Goal: Task Accomplishment & Management: Complete application form

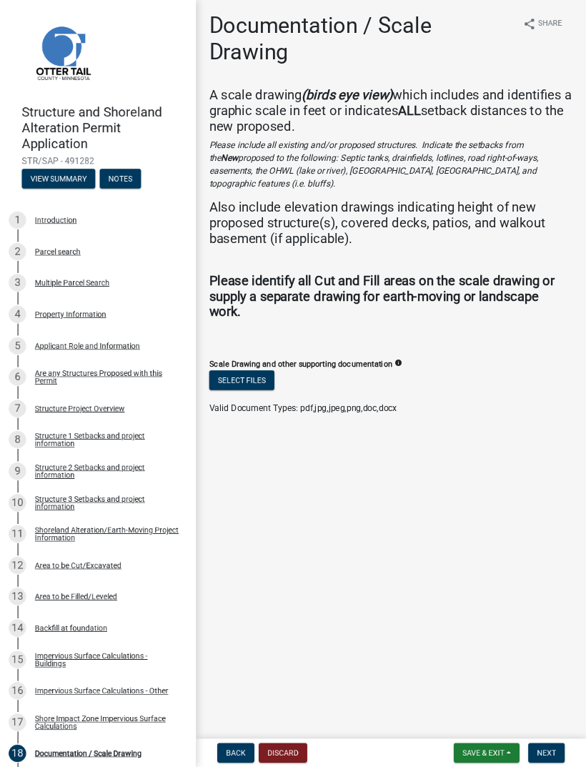
scroll to position [270, 0]
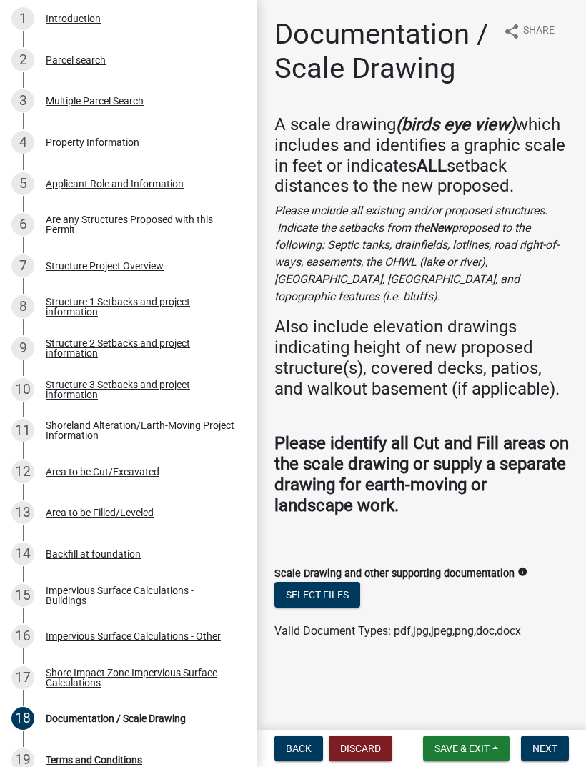
click at [328, 582] on button "Select files" at bounding box center [317, 595] width 86 height 26
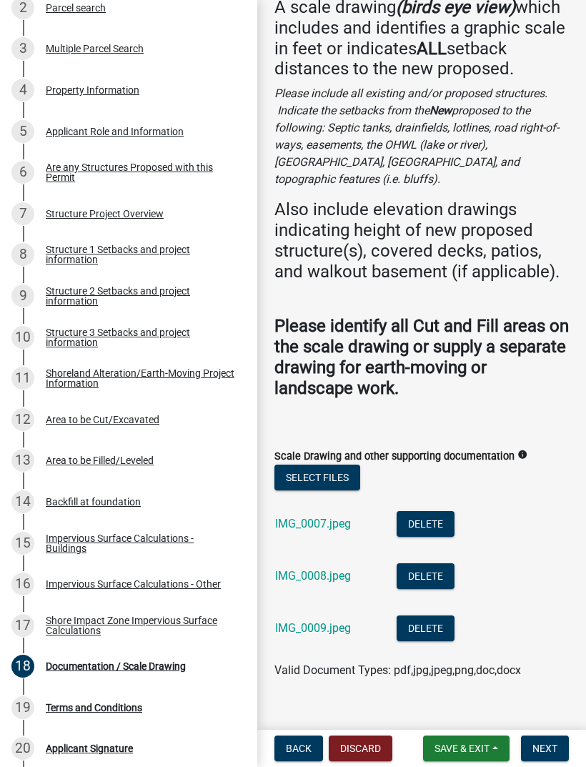
scroll to position [116, 0]
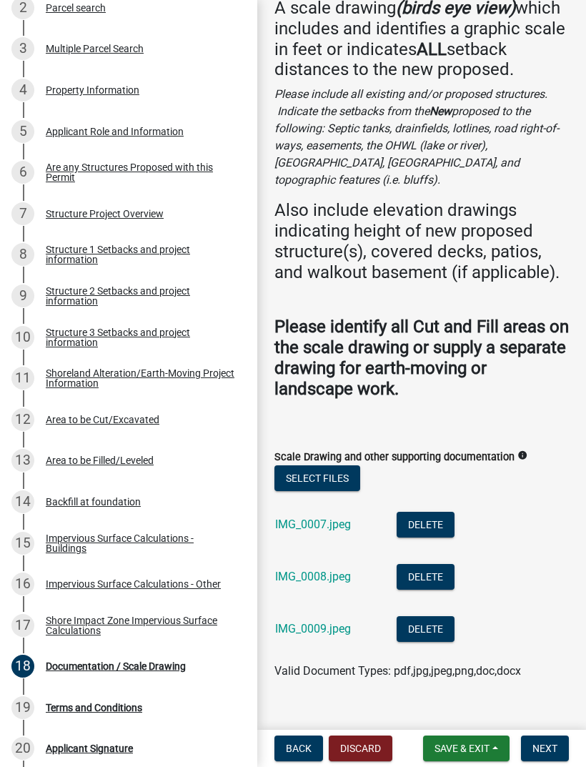
click at [544, 746] on span "Next" at bounding box center [544, 747] width 25 height 11
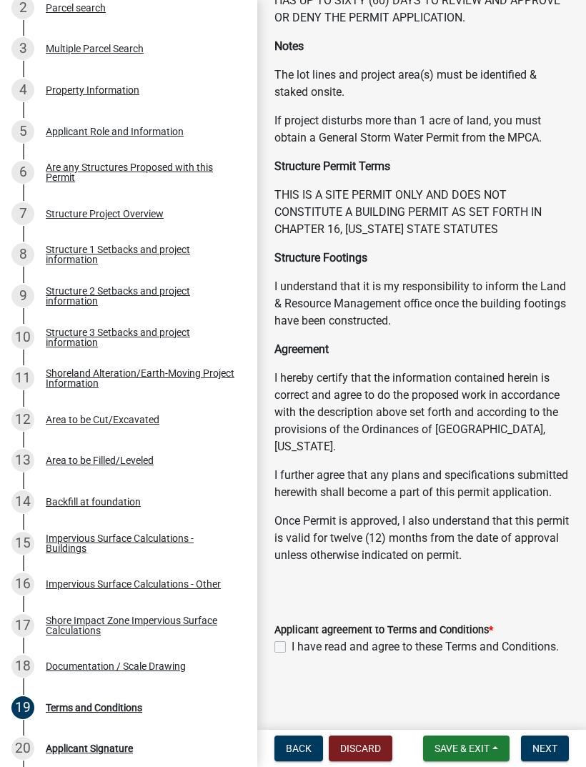
scroll to position [219, 0]
click at [292, 647] on label "I have read and agree to these Terms and Conditions." at bounding box center [425, 646] width 267 height 17
click at [292, 647] on input "I have read and agree to these Terms and Conditions." at bounding box center [296, 642] width 9 height 9
checkbox input "true"
click at [547, 747] on span "Next" at bounding box center [544, 747] width 25 height 11
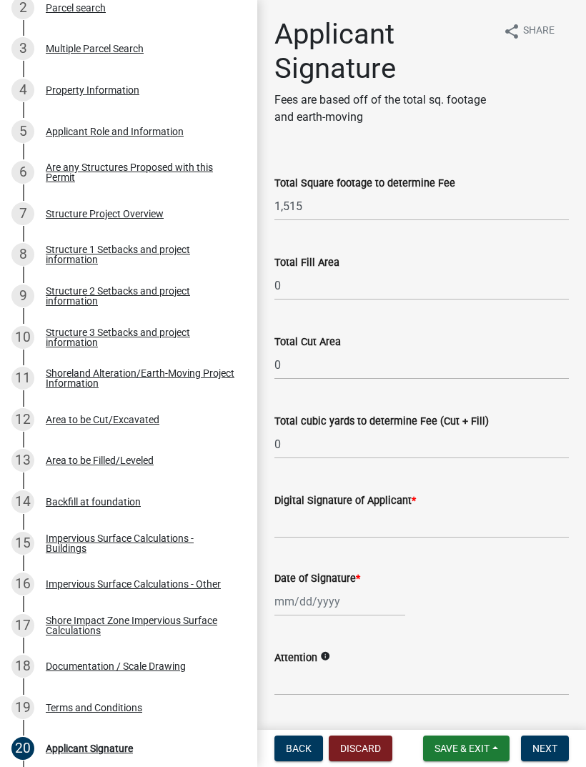
scroll to position [0, 0]
click at [467, 741] on button "Save & Exit" at bounding box center [466, 748] width 86 height 26
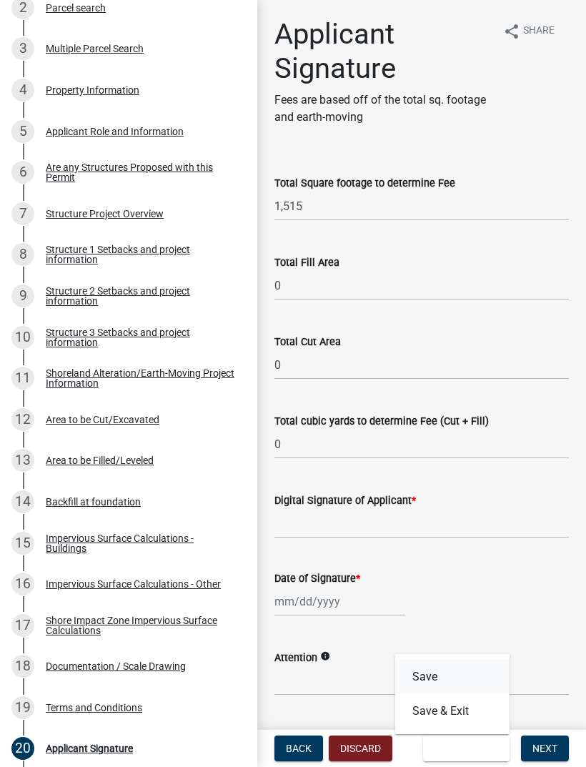
click at [433, 675] on button "Save" at bounding box center [452, 677] width 114 height 34
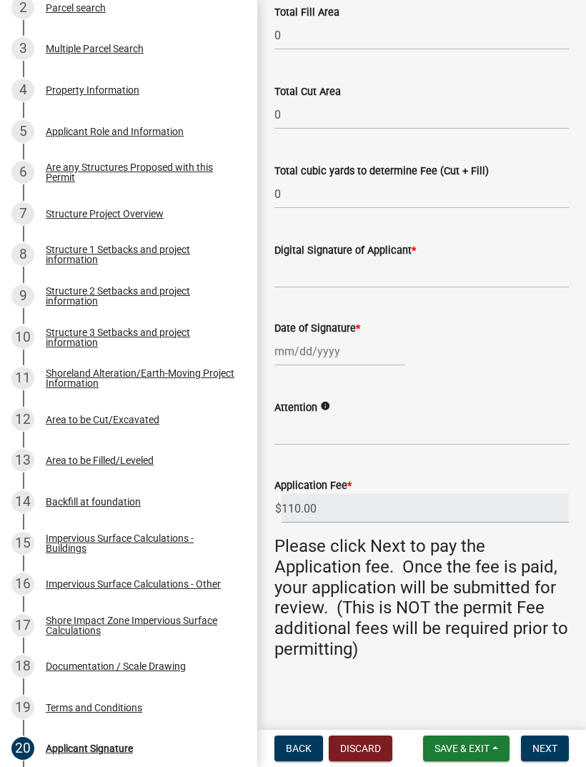
scroll to position [249, 0]
click at [355, 277] on input "Digital Signature of Applicant *" at bounding box center [421, 273] width 294 height 29
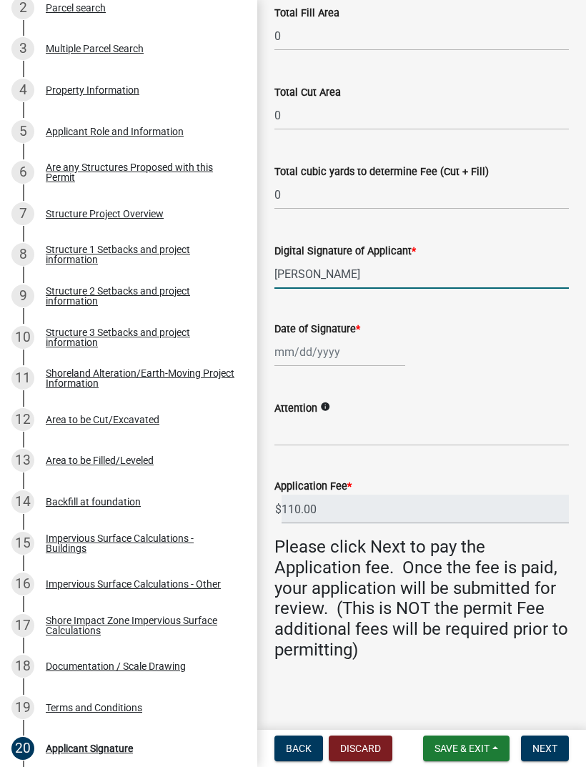
type input "[PERSON_NAME]"
click at [311, 349] on div at bounding box center [339, 351] width 131 height 29
select select "10"
select select "2025"
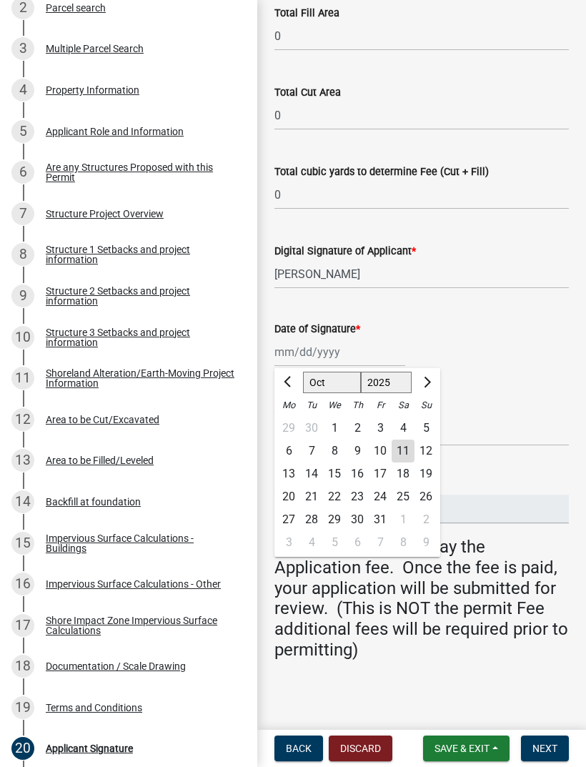
click at [400, 449] on div "11" at bounding box center [403, 450] width 23 height 23
type input "[DATE]"
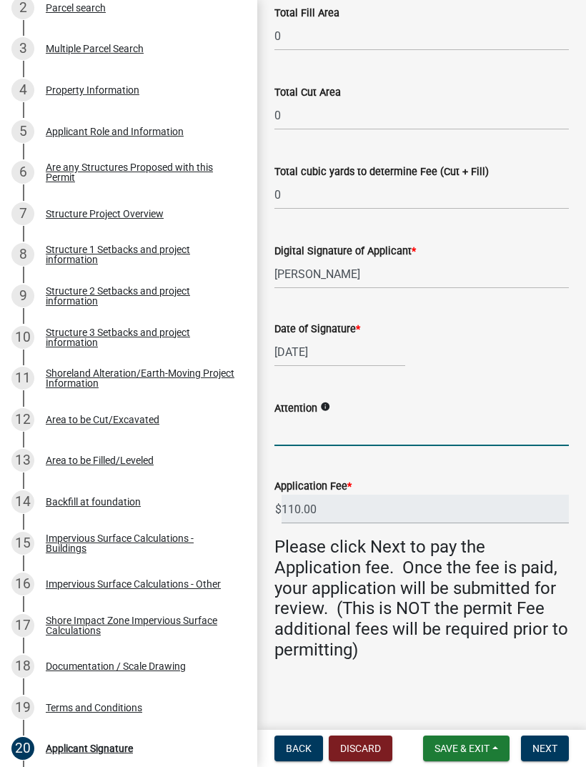
click at [327, 432] on input "Attention" at bounding box center [421, 431] width 294 height 29
type input "[PERSON_NAME]"
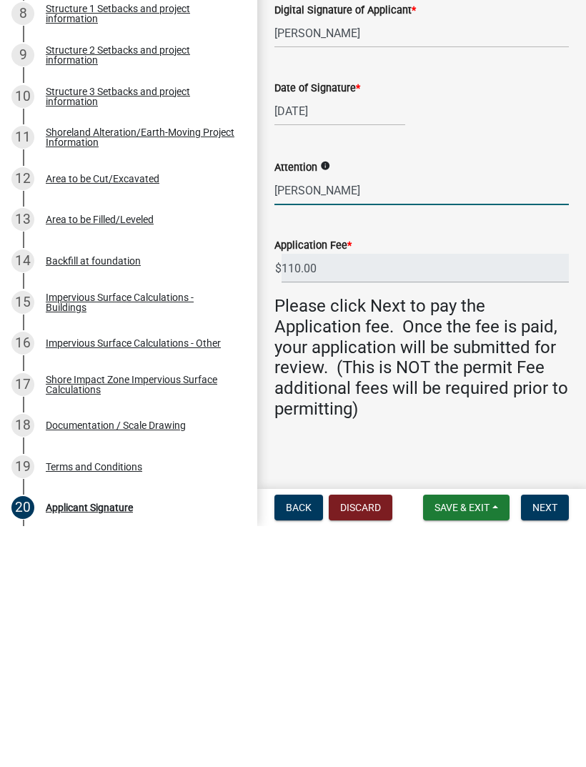
click at [545, 742] on span "Next" at bounding box center [544, 747] width 25 height 11
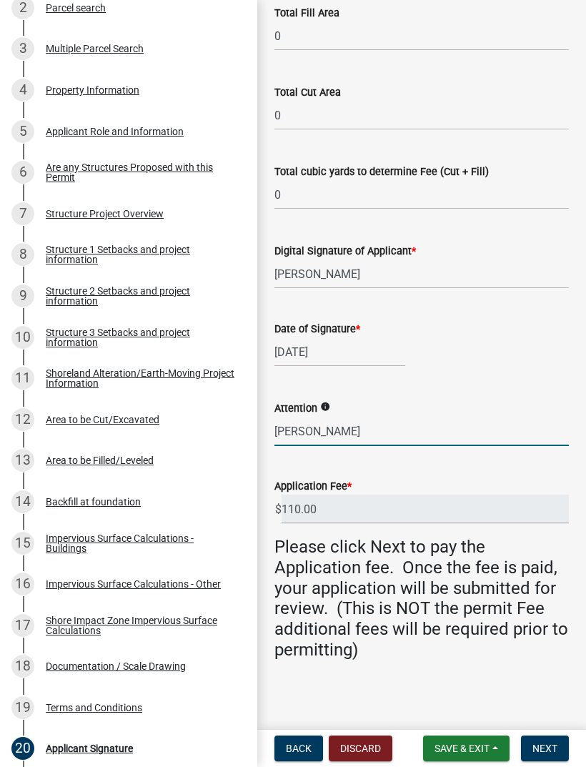
scroll to position [0, 0]
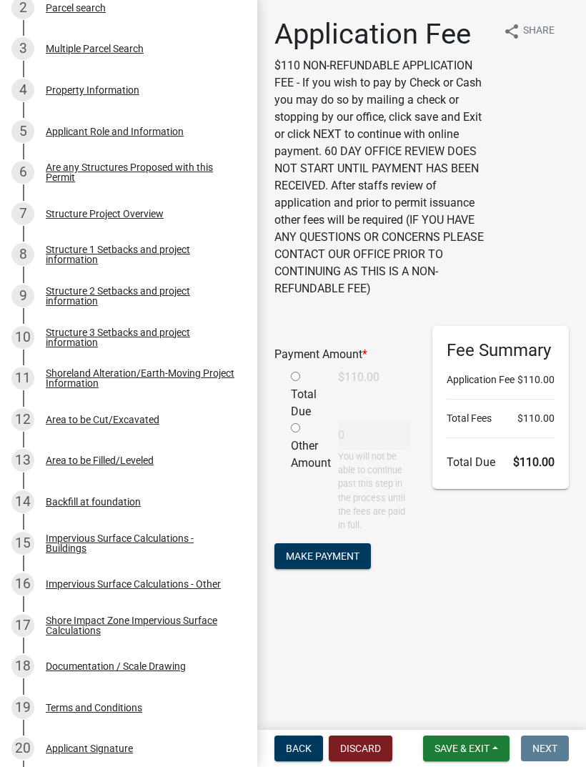
click at [460, 745] on span "Save & Exit" at bounding box center [461, 747] width 55 height 11
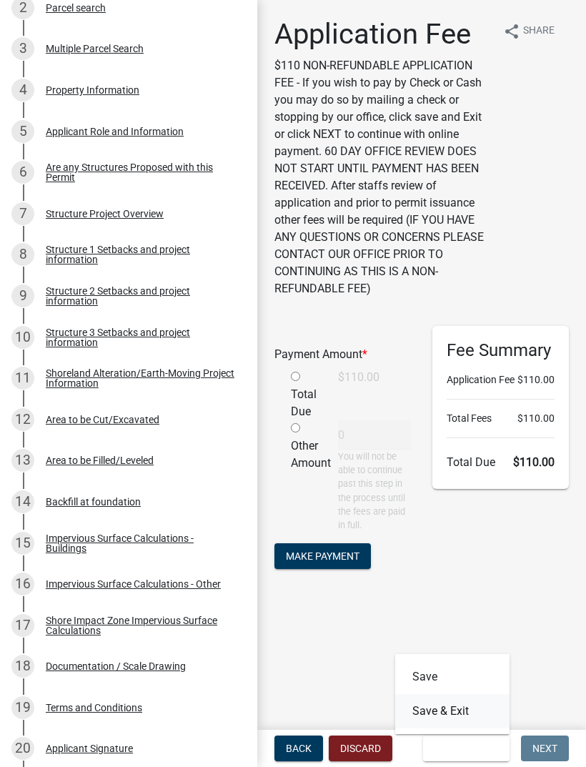
click at [456, 708] on button "Save & Exit" at bounding box center [452, 711] width 114 height 34
